Goal: Task Accomplishment & Management: Use online tool/utility

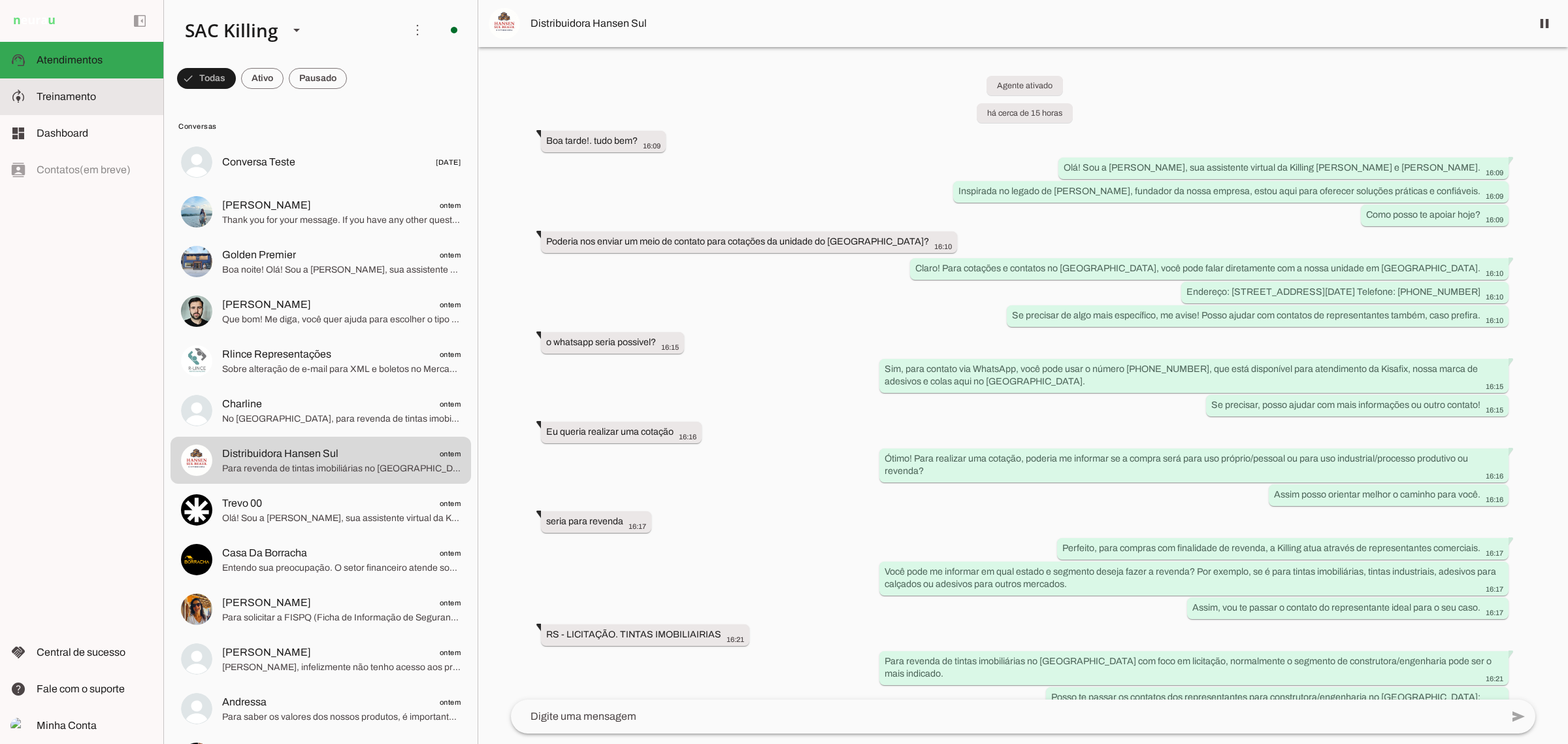
click at [36, 96] on span "Treinamento" at bounding box center [66, 97] width 59 height 11
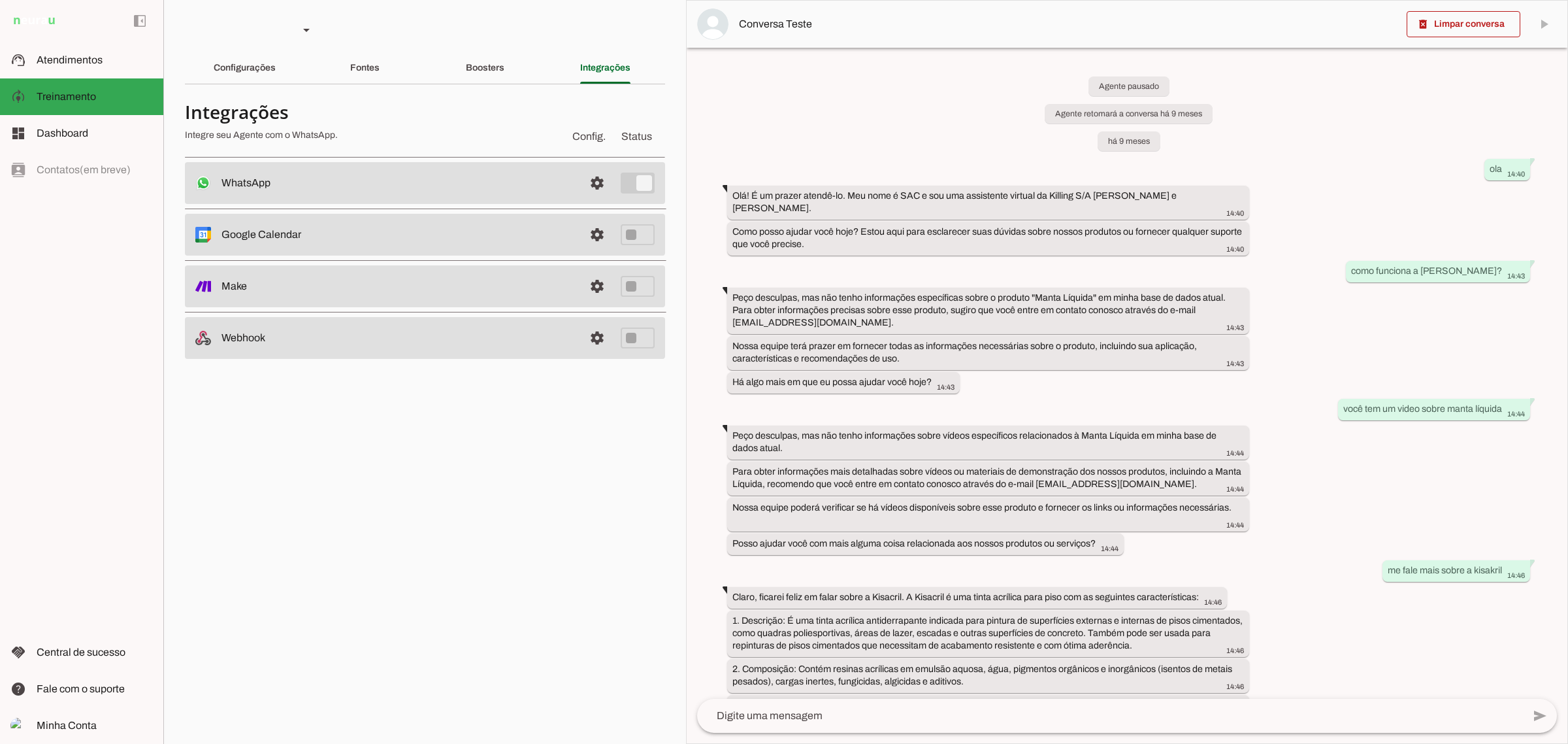
scroll to position [11613, 0]
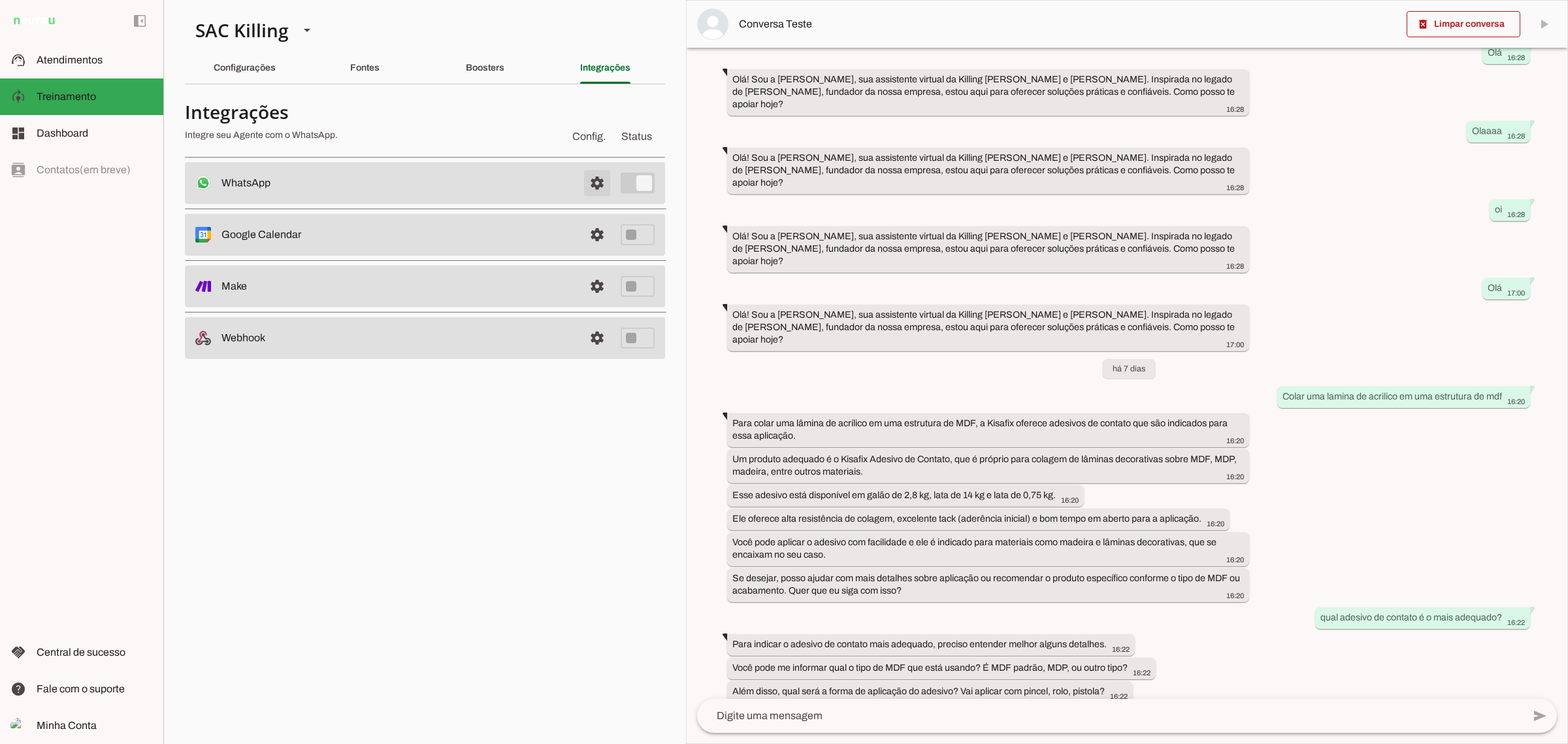
click at [601, 184] on span at bounding box center [597, 183] width 31 height 31
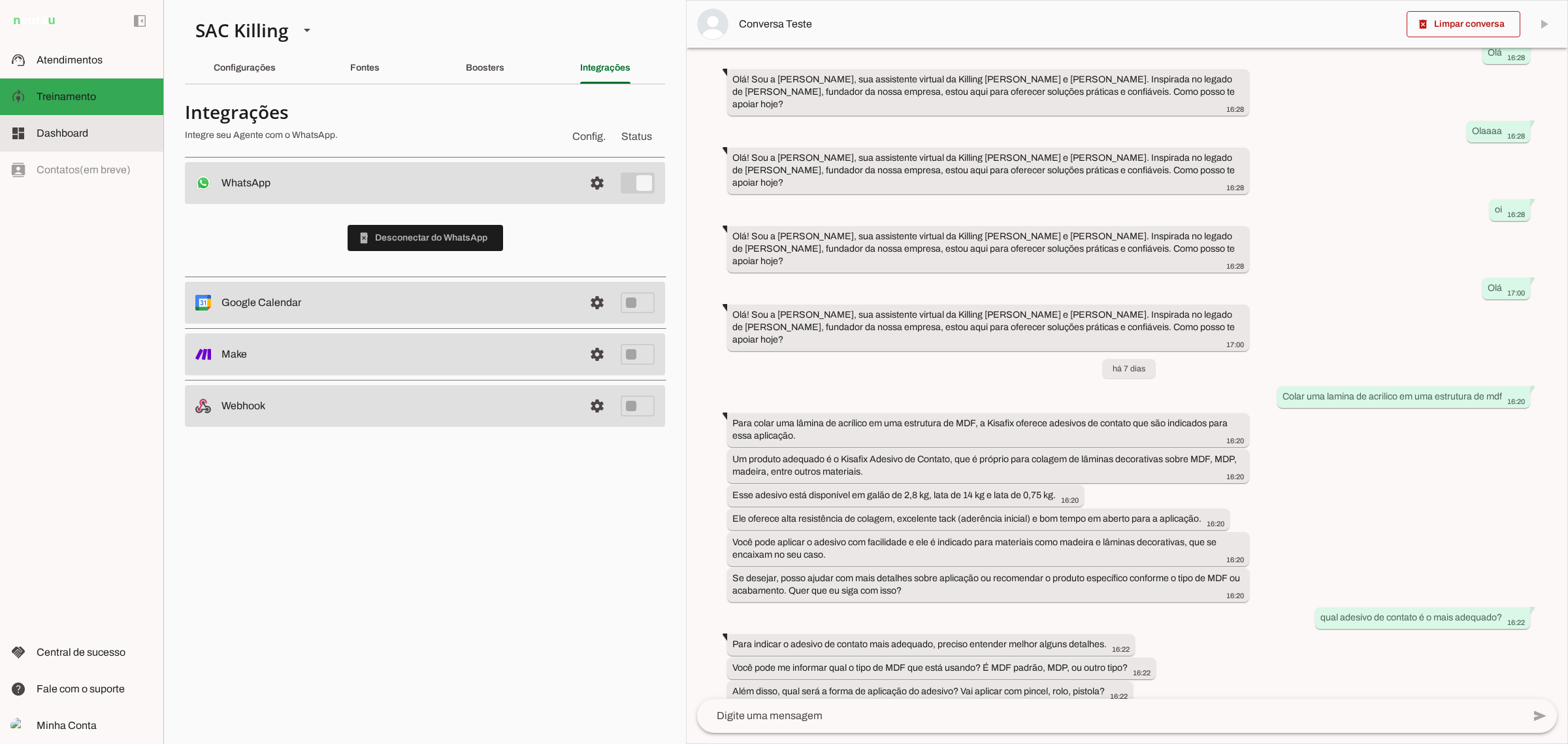
click at [67, 140] on slot at bounding box center [95, 133] width 116 height 15
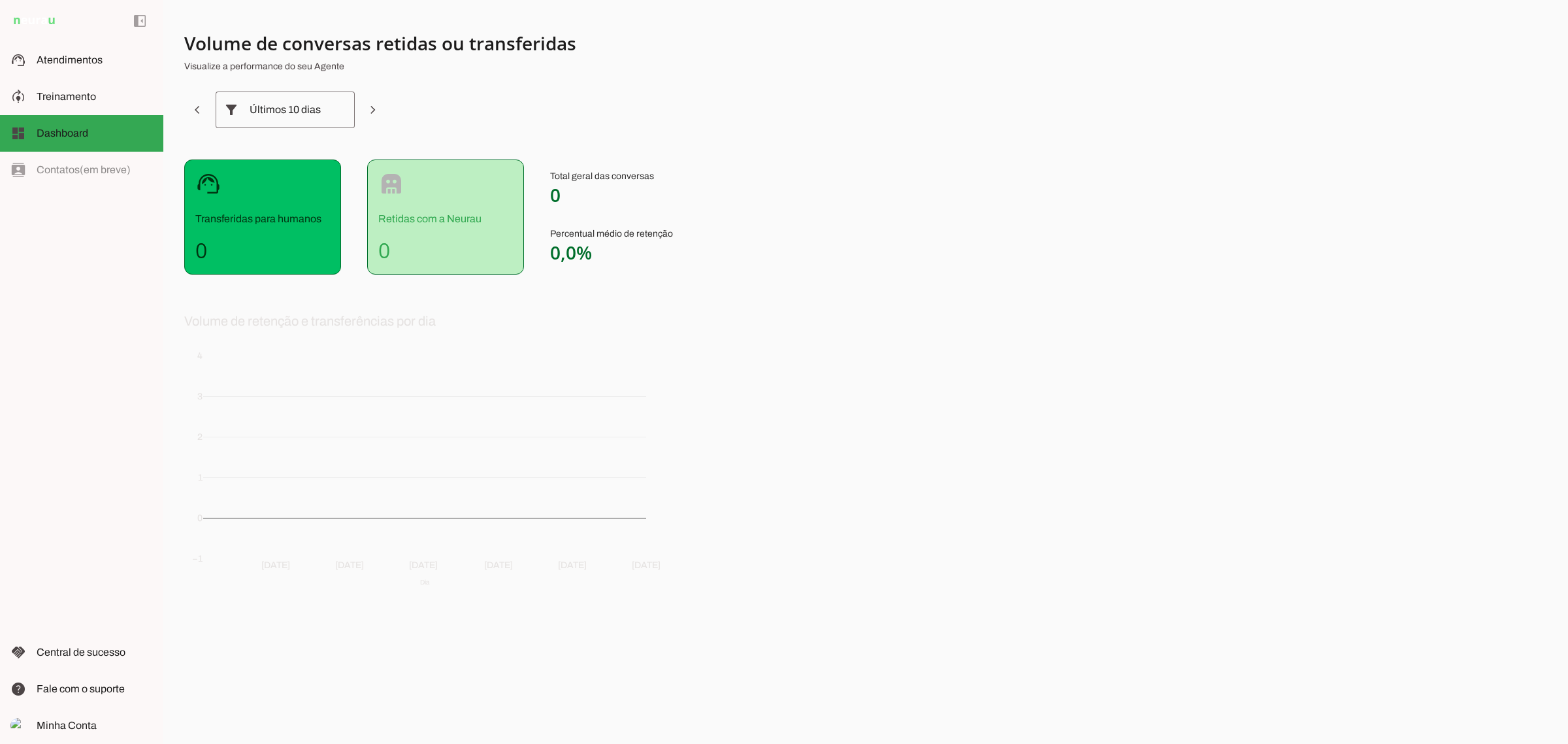
click at [200, 244] on h4 "0" at bounding box center [263, 250] width 135 height 26
